Goal: Communication & Community: Share content

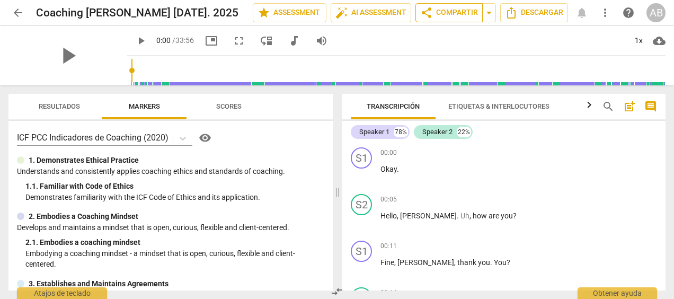
click at [464, 11] on span "share Compartir" at bounding box center [449, 12] width 58 height 13
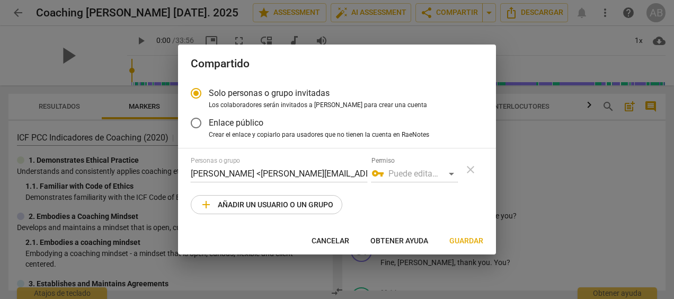
click at [293, 202] on span "add Añadir un usuario o un grupo" at bounding box center [266, 204] width 133 height 13
radio input "false"
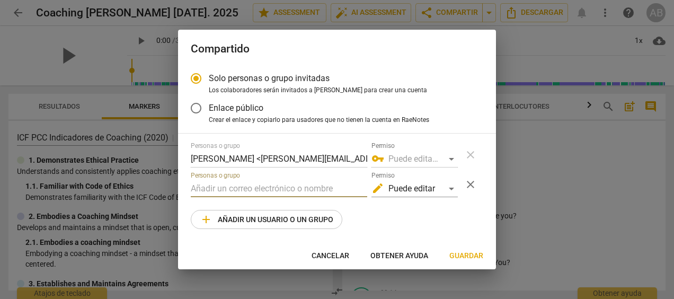
click at [280, 186] on input "text" at bounding box center [279, 188] width 176 height 17
type input "[PERSON_NAME][EMAIL_ADDRESS][PERSON_NAME][DOMAIN_NAME]"
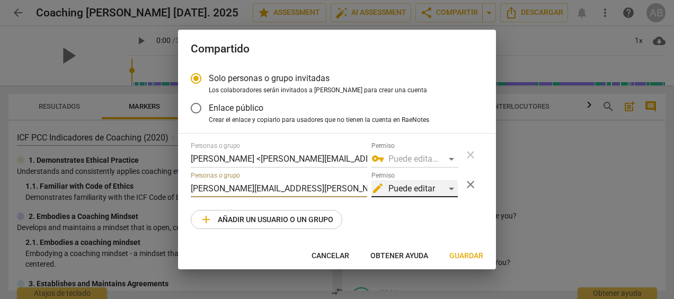
click at [452, 190] on div "edit Puede editar" at bounding box center [414, 188] width 86 height 17
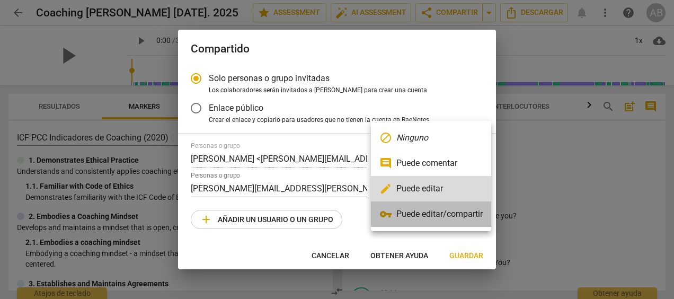
click at [447, 215] on li "vpn_key Puede editar/compartir" at bounding box center [431, 213] width 120 height 25
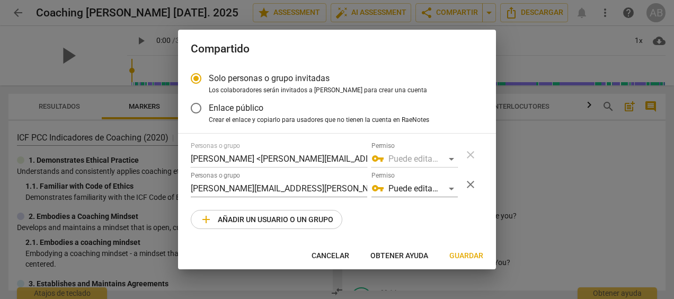
click at [453, 157] on div "vpn_key Puede editar/compartir" at bounding box center [414, 158] width 86 height 17
click at [449, 157] on div "vpn_key Puede editar/compartir" at bounding box center [414, 158] width 86 height 17
click at [460, 258] on span "Guardar" at bounding box center [466, 256] width 34 height 11
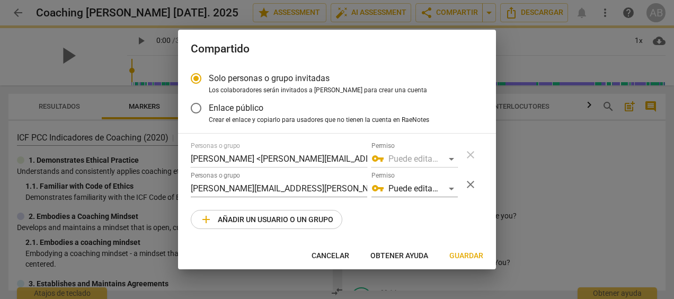
radio input "false"
type input "[PERSON_NAME] <[PERSON_NAME][EMAIL_ADDRESS][PERSON_NAME][DOMAIN_NAME]>"
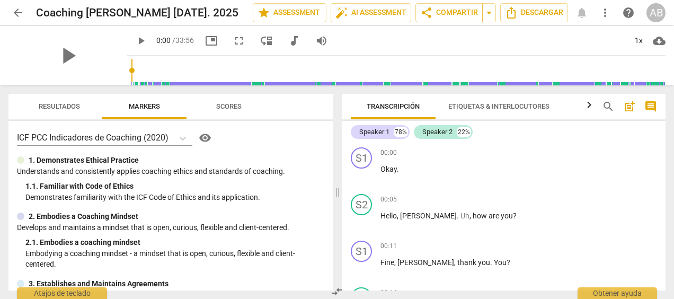
drag, startPoint x: 665, startPoint y: 146, endPoint x: 666, endPoint y: 168, distance: 21.7
click at [666, 168] on div "Transcripción Etiquetas & Interlocutores Analytics search post_add comment Spea…" at bounding box center [506, 191] width 336 height 213
click at [524, 182] on div "00:00 + Add competency keyboard_arrow_right Okay ." at bounding box center [518, 166] width 276 height 38
click at [206, 138] on span "visibility" at bounding box center [205, 137] width 13 height 13
